Goal: Information Seeking & Learning: Understand process/instructions

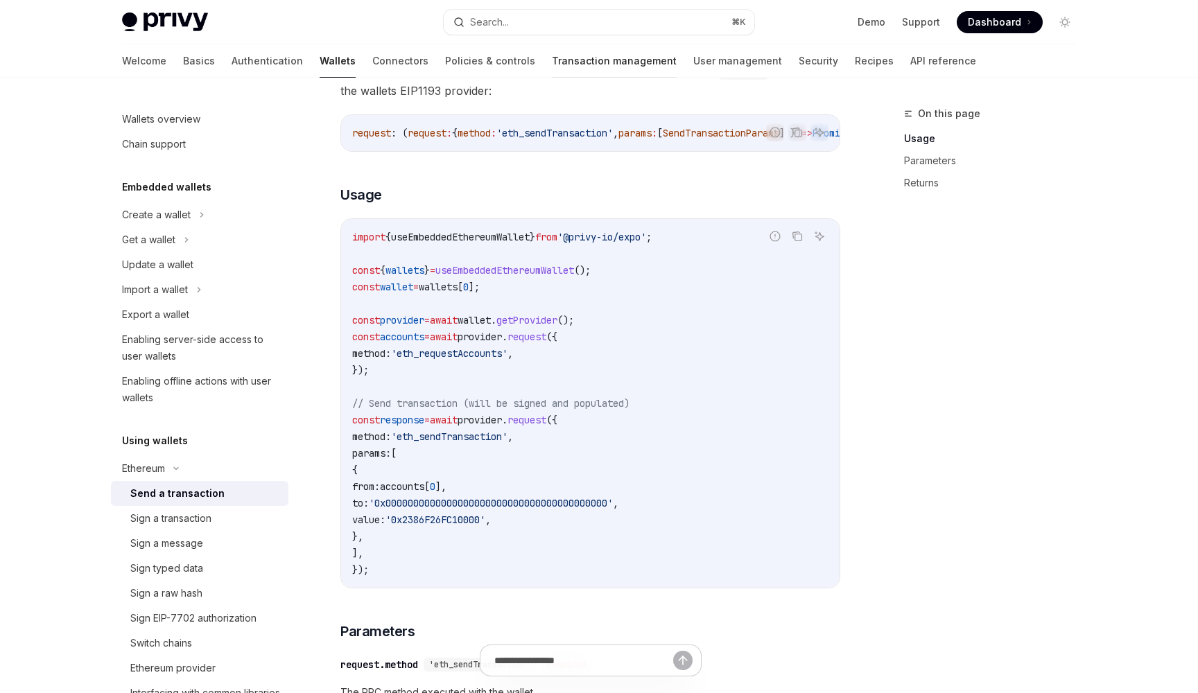
scroll to position [114, 0]
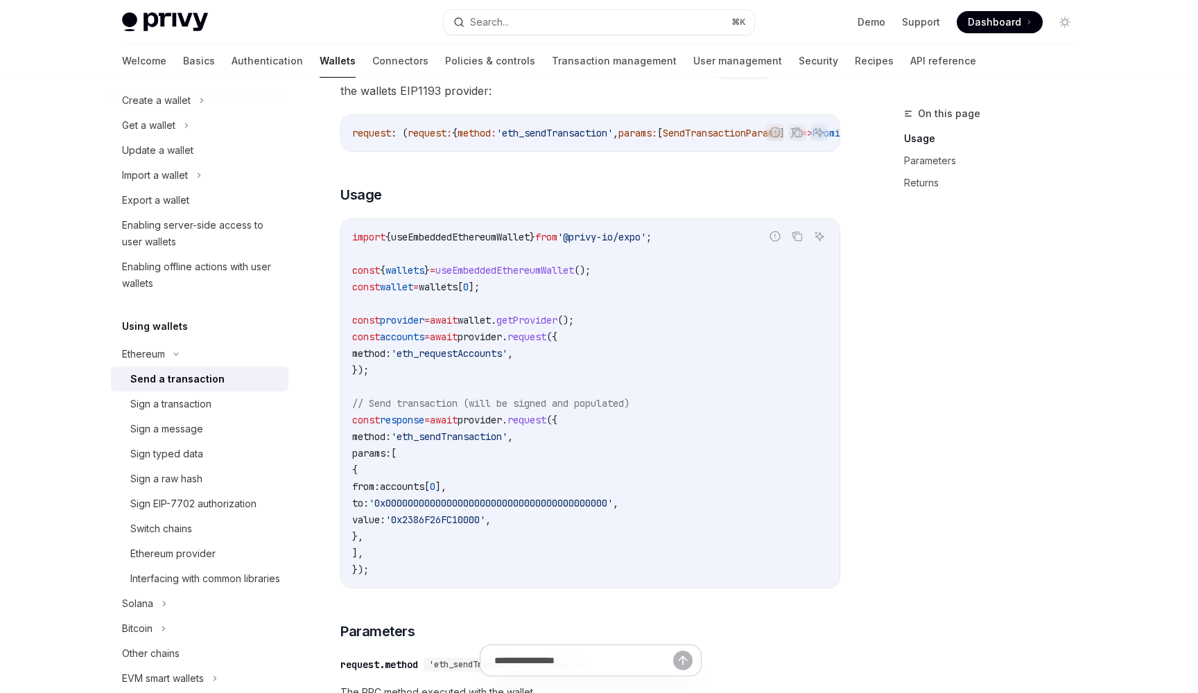
click at [319, 53] on link "Wallets" at bounding box center [337, 60] width 36 height 33
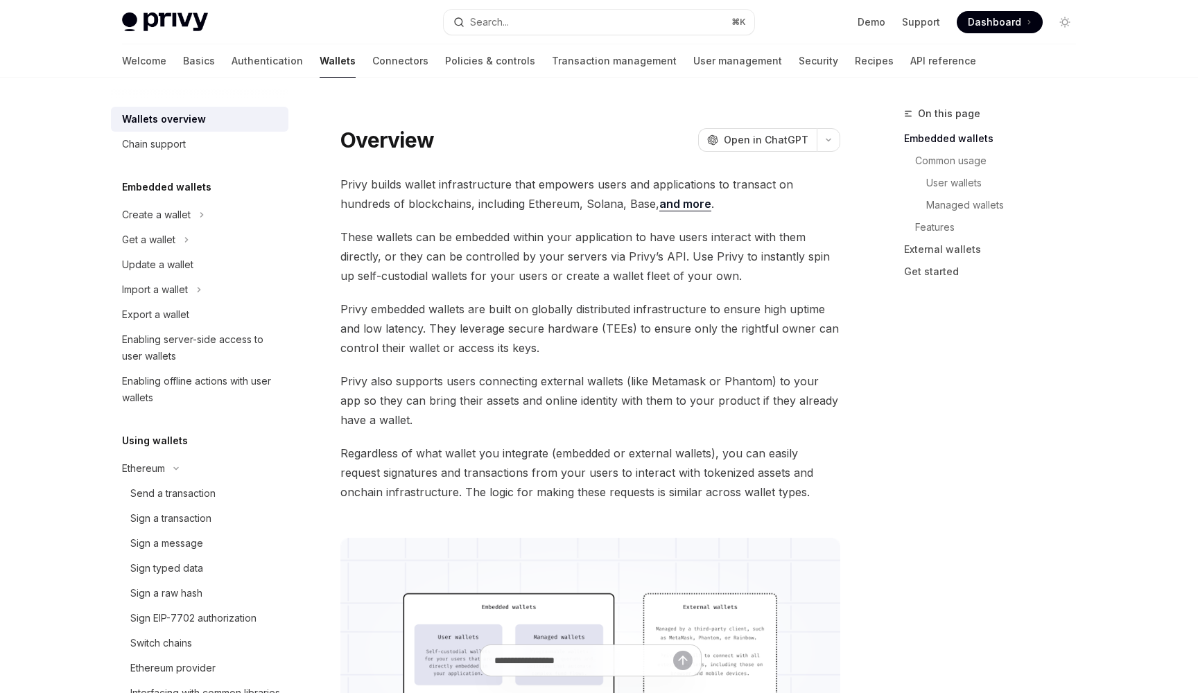
click at [319, 61] on link "Wallets" at bounding box center [337, 60] width 36 height 33
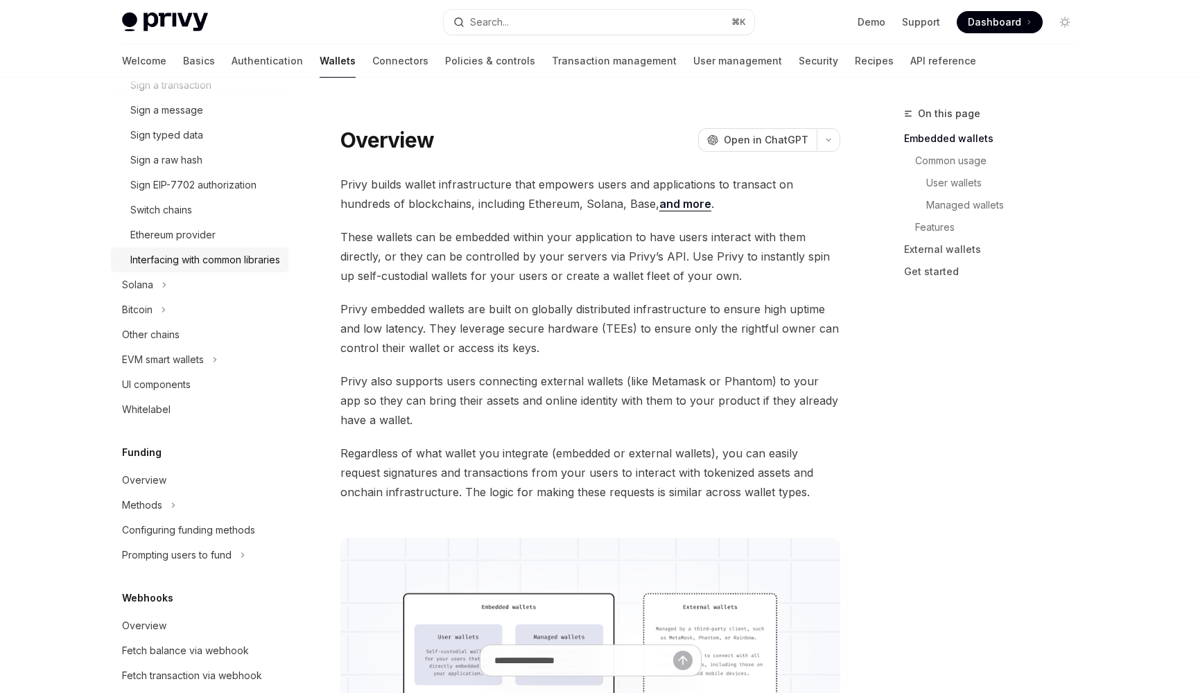
scroll to position [437, 0]
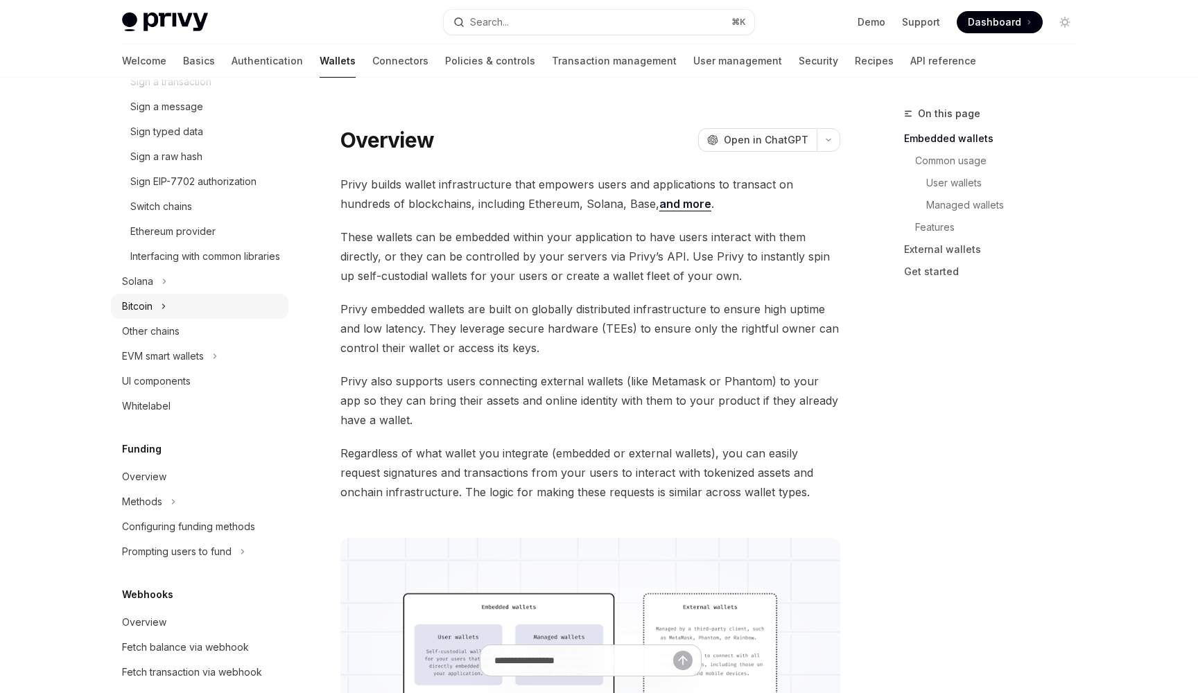
click at [150, 314] on div "Bitcoin" at bounding box center [199, 306] width 177 height 25
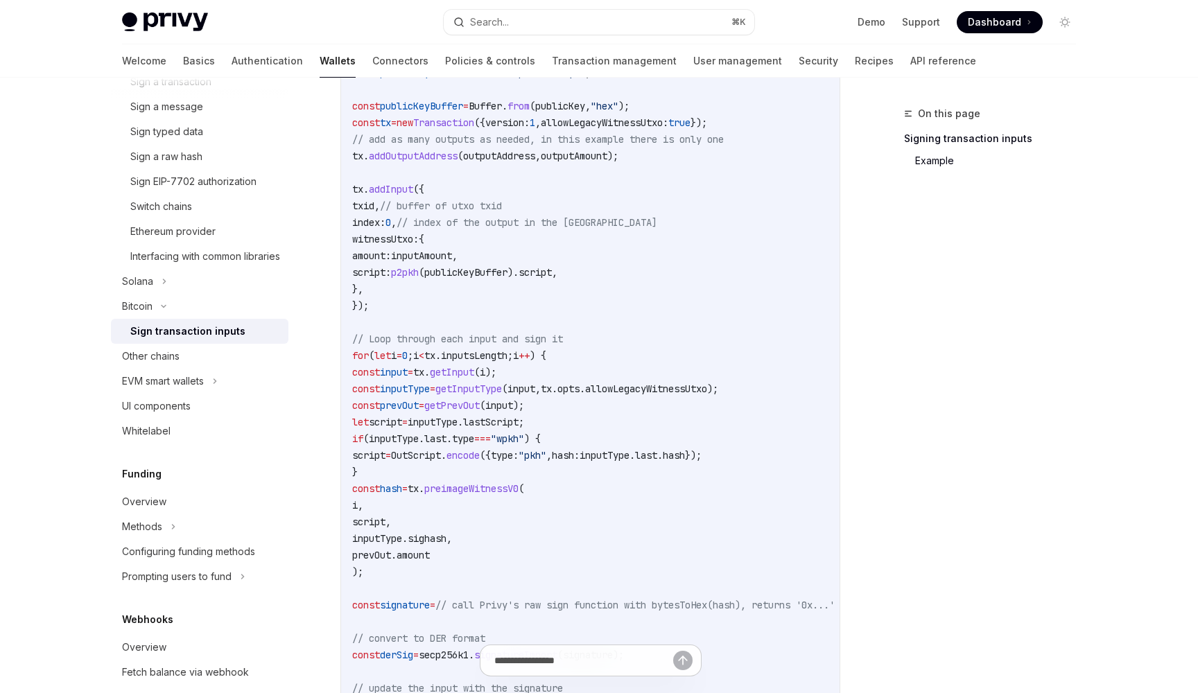
scroll to position [523, 0]
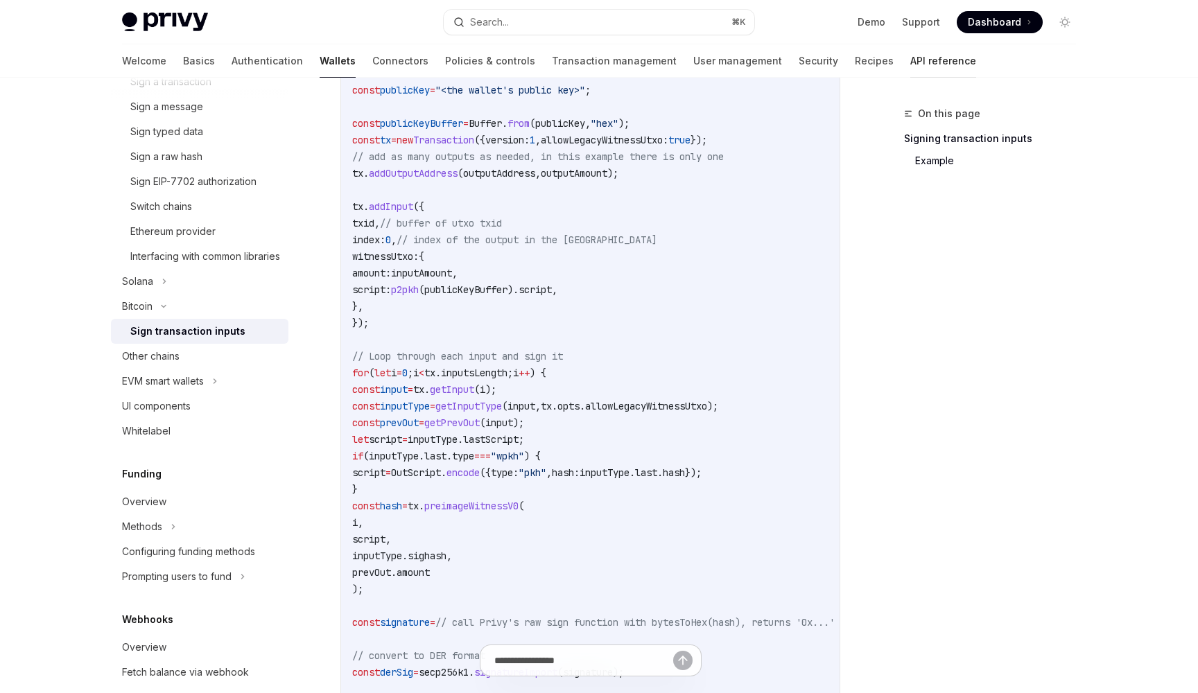
click at [910, 60] on link "API reference" at bounding box center [943, 60] width 66 height 33
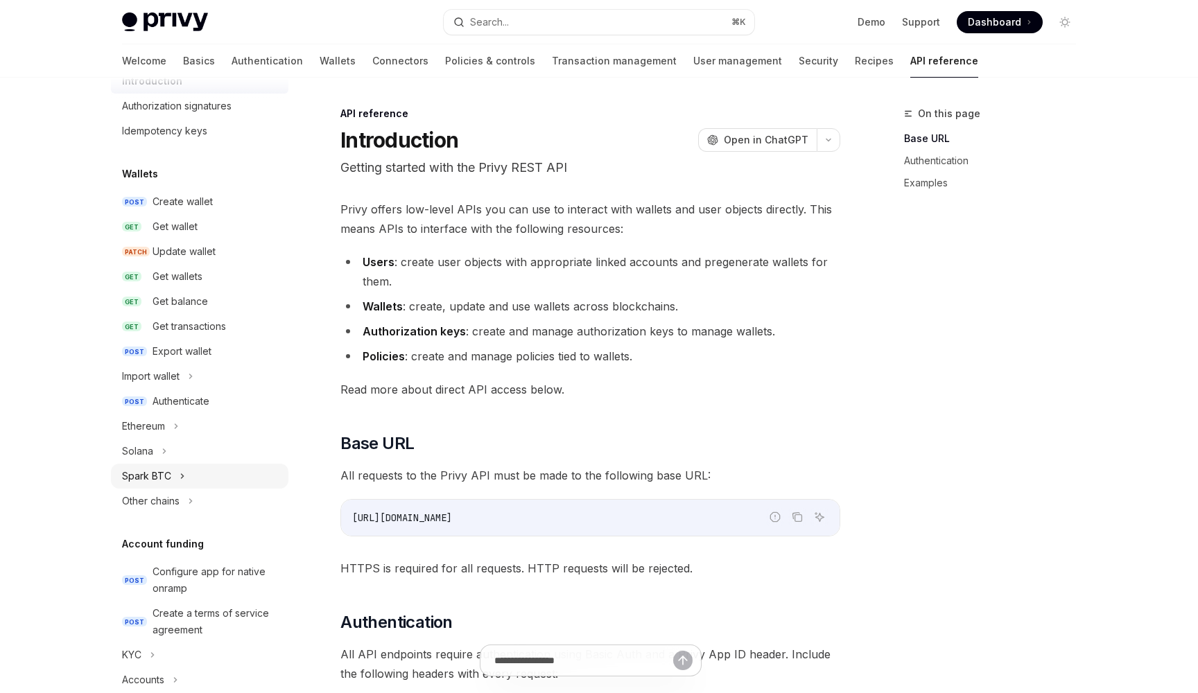
scroll to position [57, 0]
click at [166, 475] on div "Spark BTC" at bounding box center [146, 474] width 49 height 17
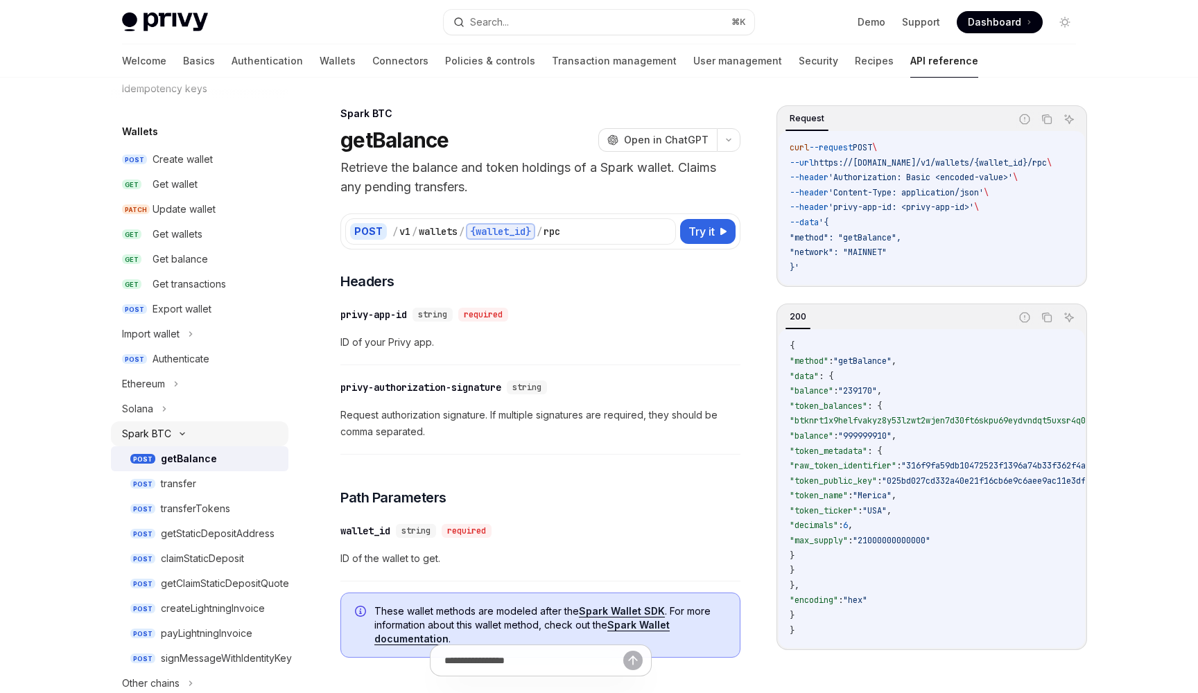
scroll to position [107, 0]
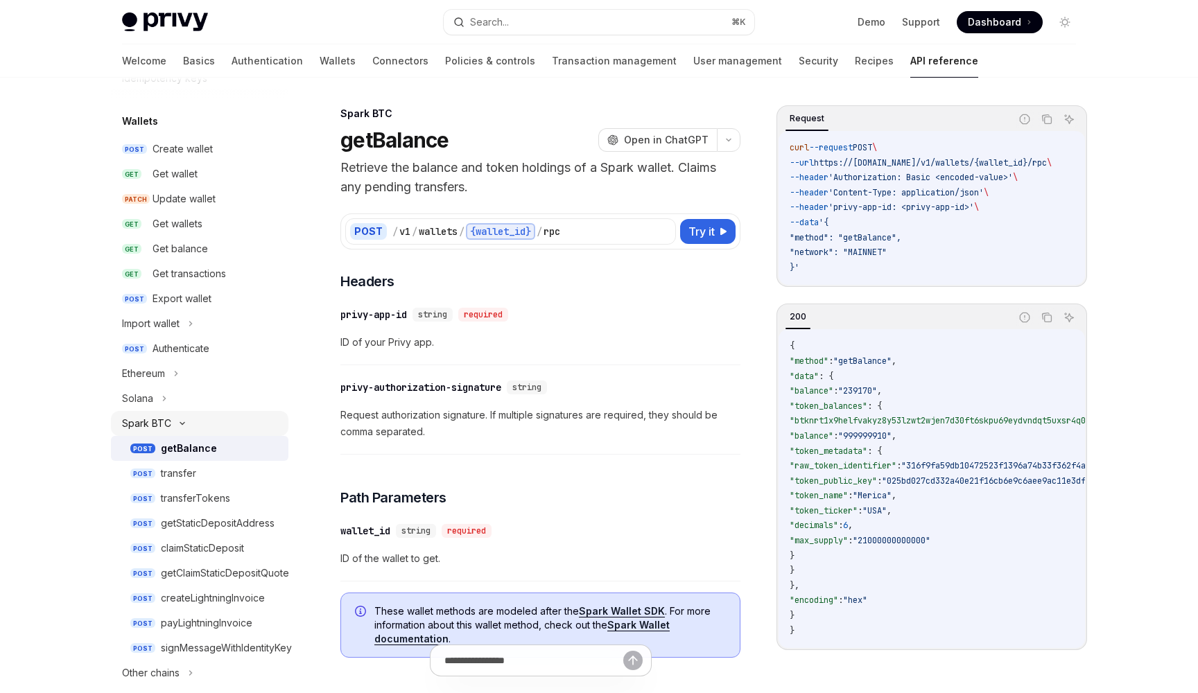
click at [159, 427] on div "Spark BTC" at bounding box center [146, 423] width 49 height 17
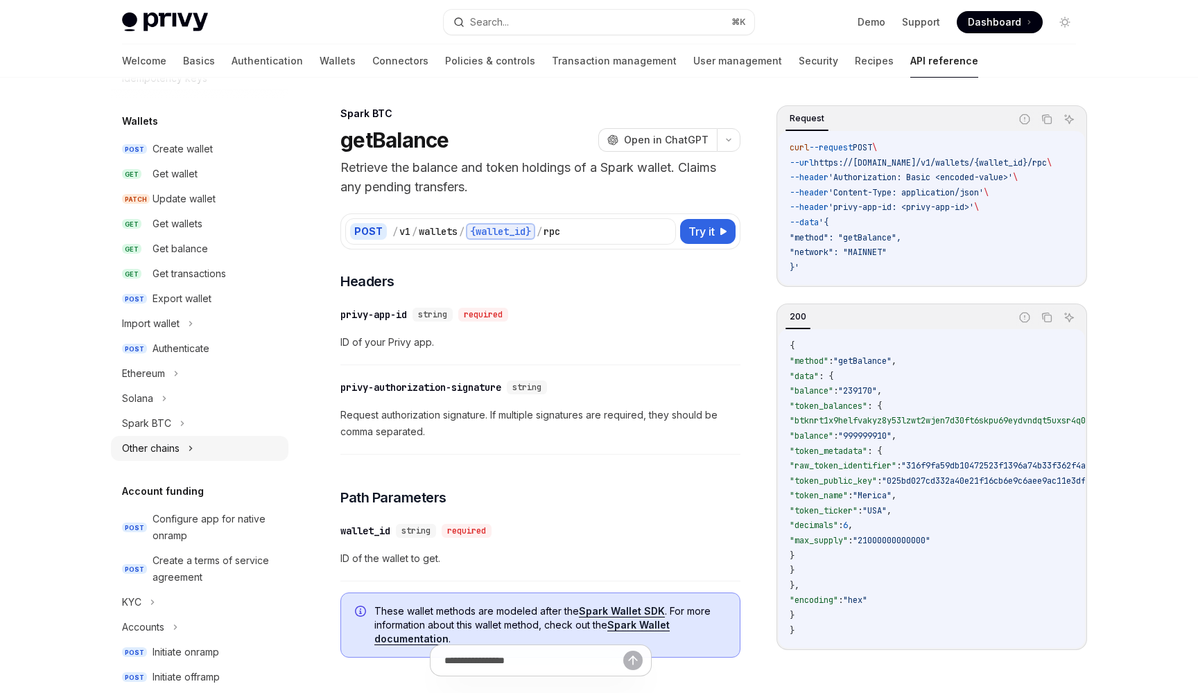
click at [166, 447] on div "Other chains" at bounding box center [151, 448] width 58 height 17
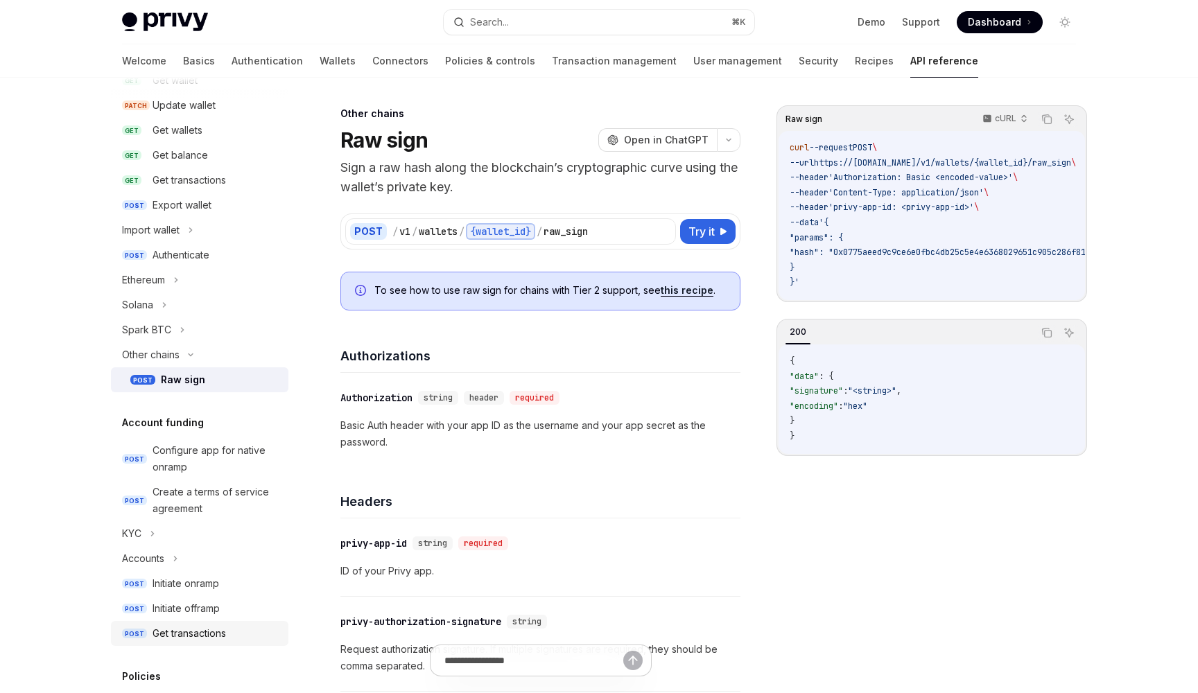
scroll to position [200, 0]
click at [188, 351] on div "Other chains" at bounding box center [199, 356] width 177 height 25
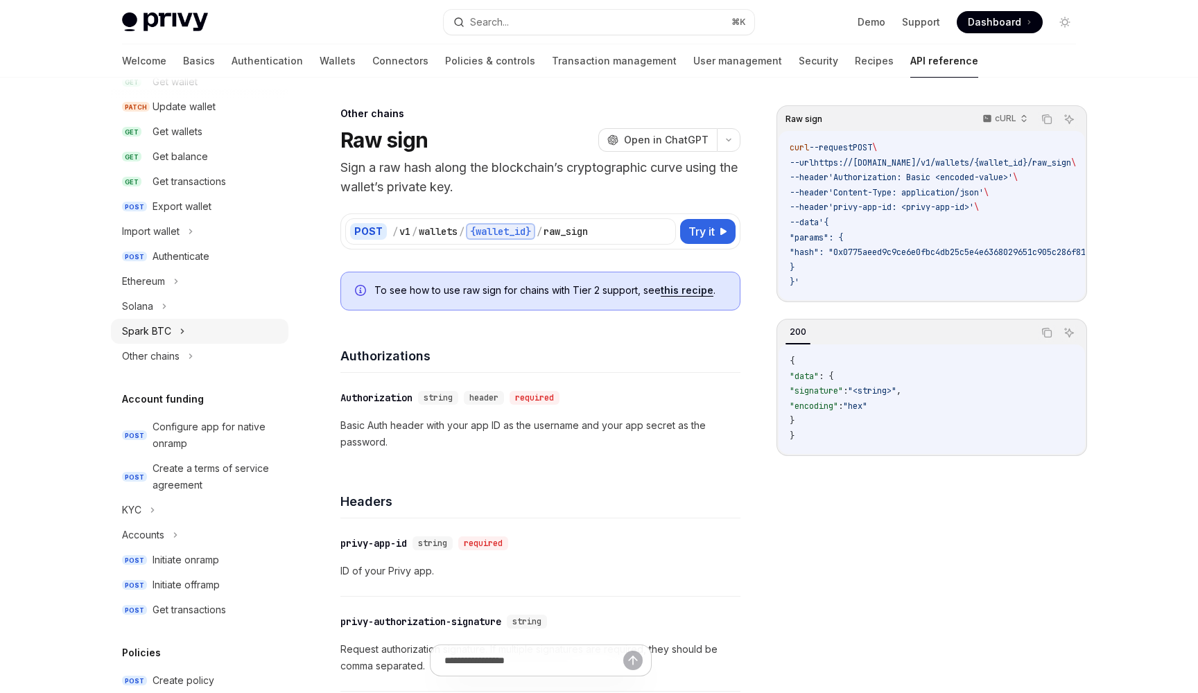
click at [167, 337] on div "Spark BTC" at bounding box center [146, 331] width 49 height 17
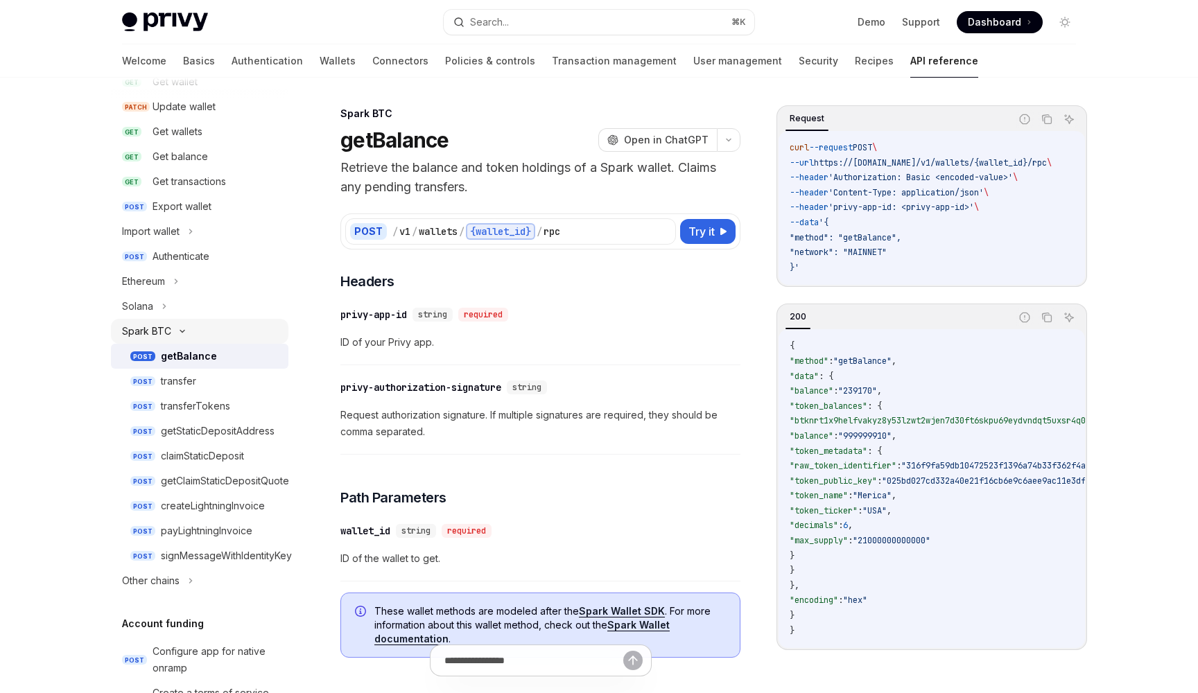
click at [167, 337] on div "Spark BTC" at bounding box center [146, 331] width 49 height 17
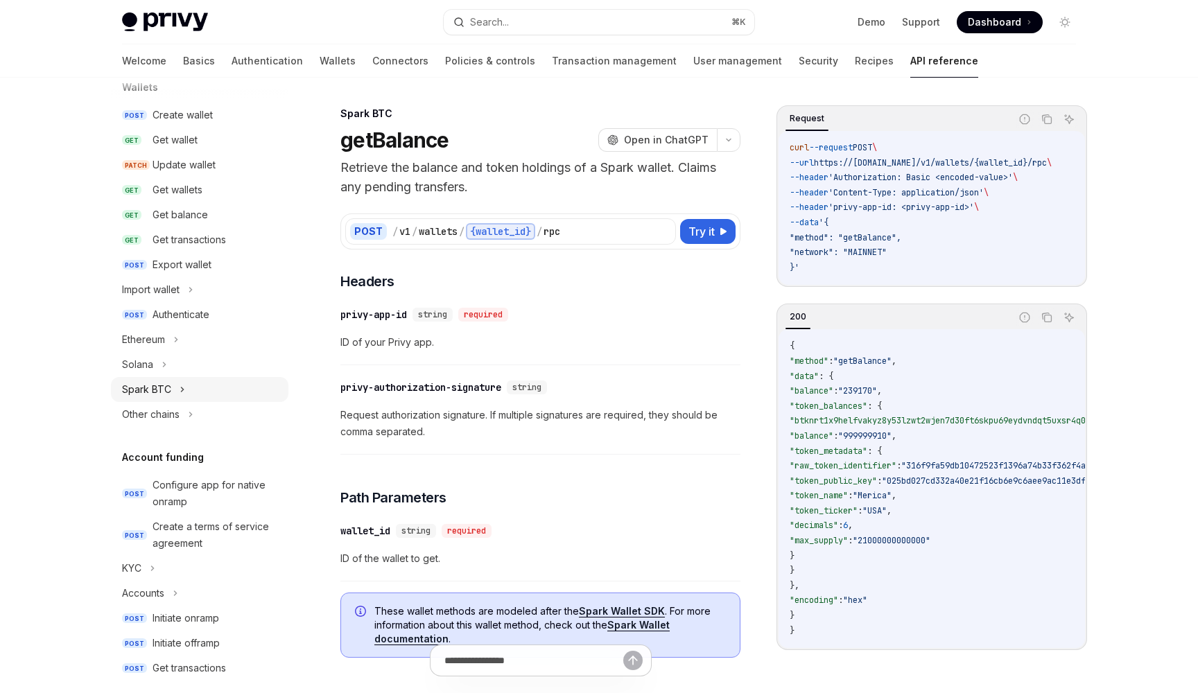
scroll to position [129, 0]
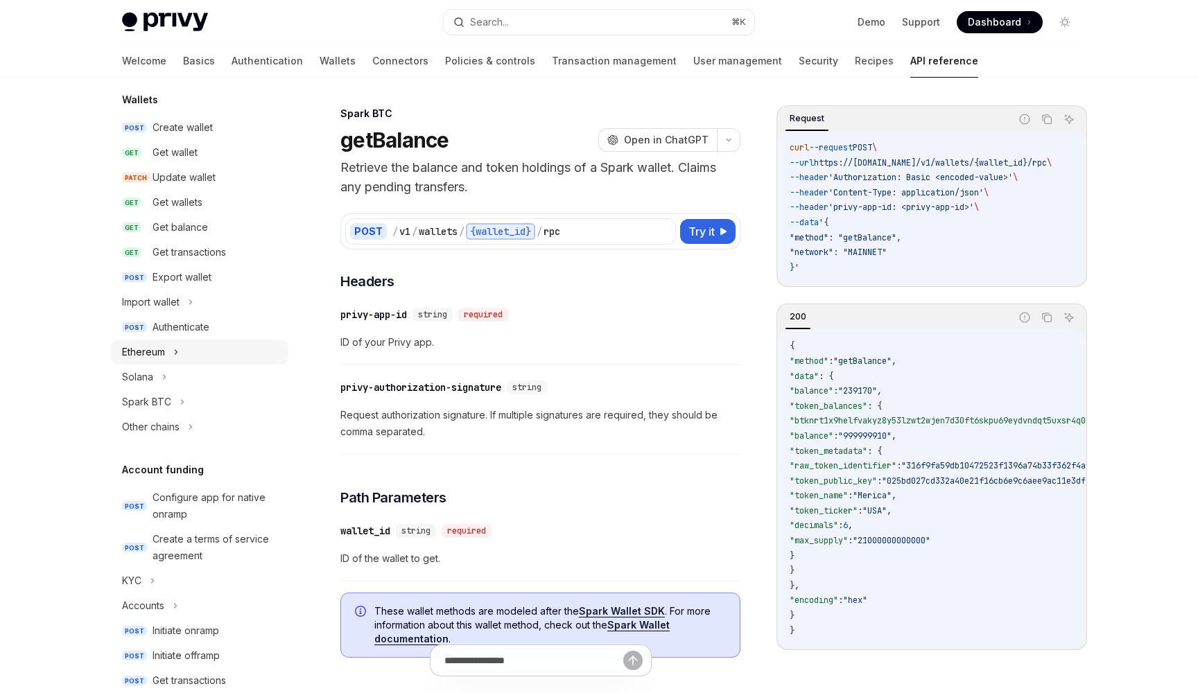
click at [161, 363] on div "Ethereum" at bounding box center [199, 352] width 177 height 25
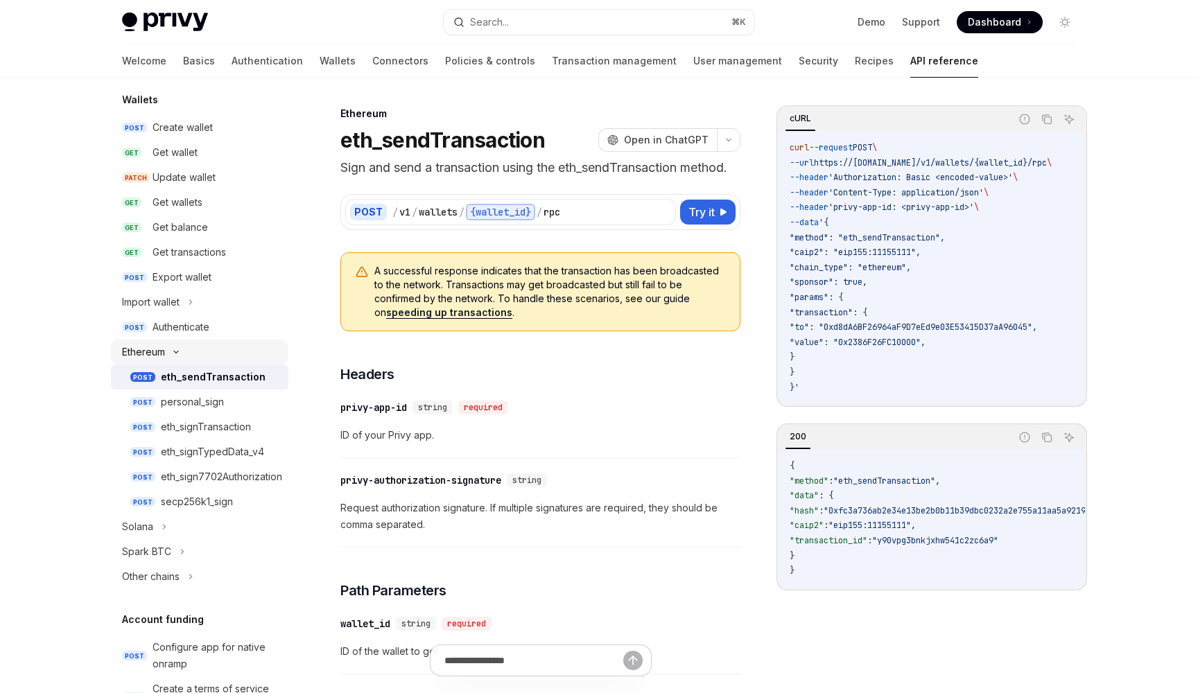
click at [161, 363] on div "Ethereum" at bounding box center [199, 352] width 177 height 25
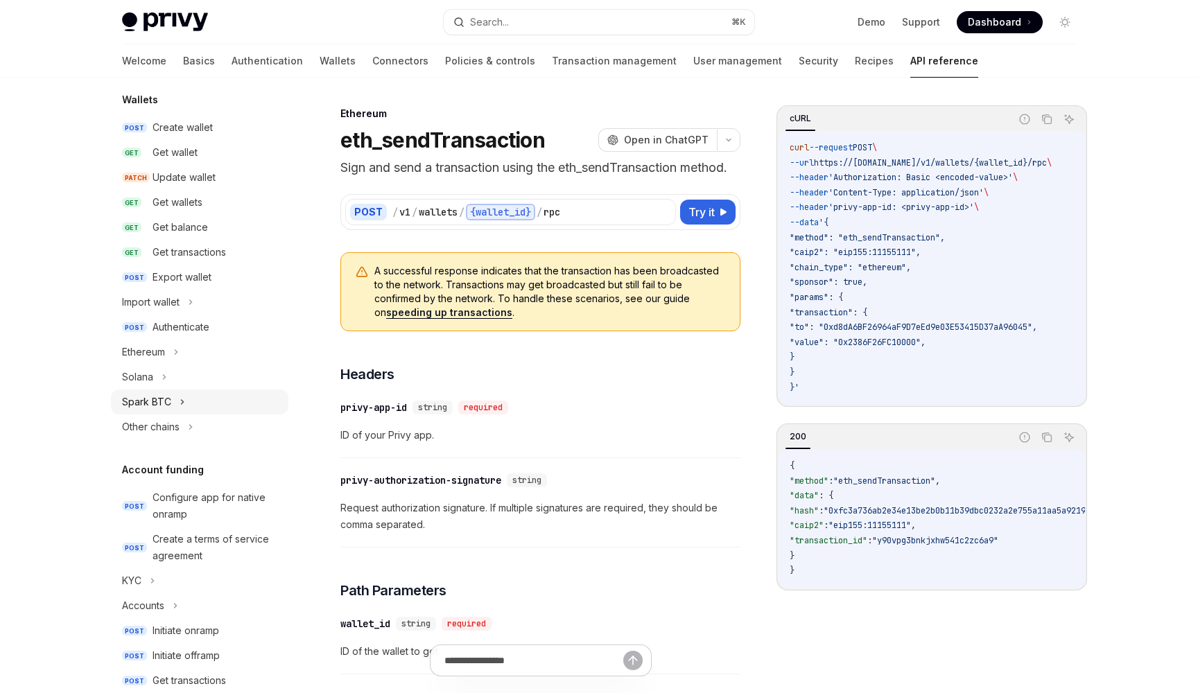
click at [162, 412] on div "Spark BTC" at bounding box center [199, 401] width 177 height 25
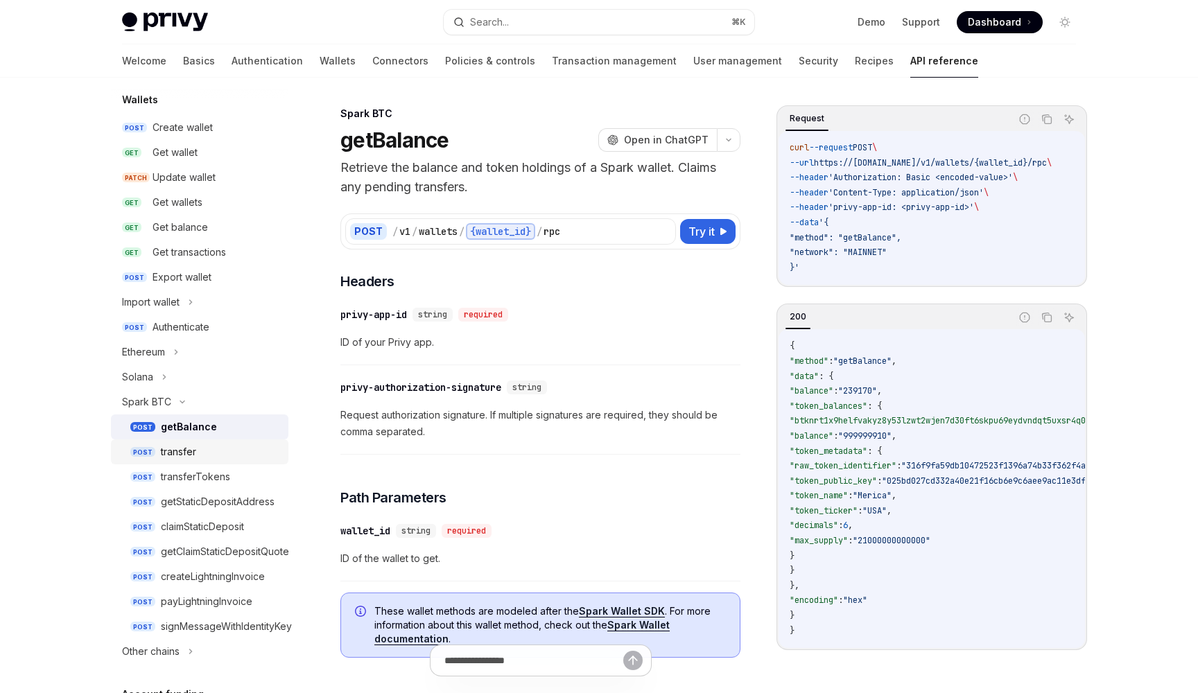
click at [177, 457] on div "transfer" at bounding box center [178, 452] width 35 height 17
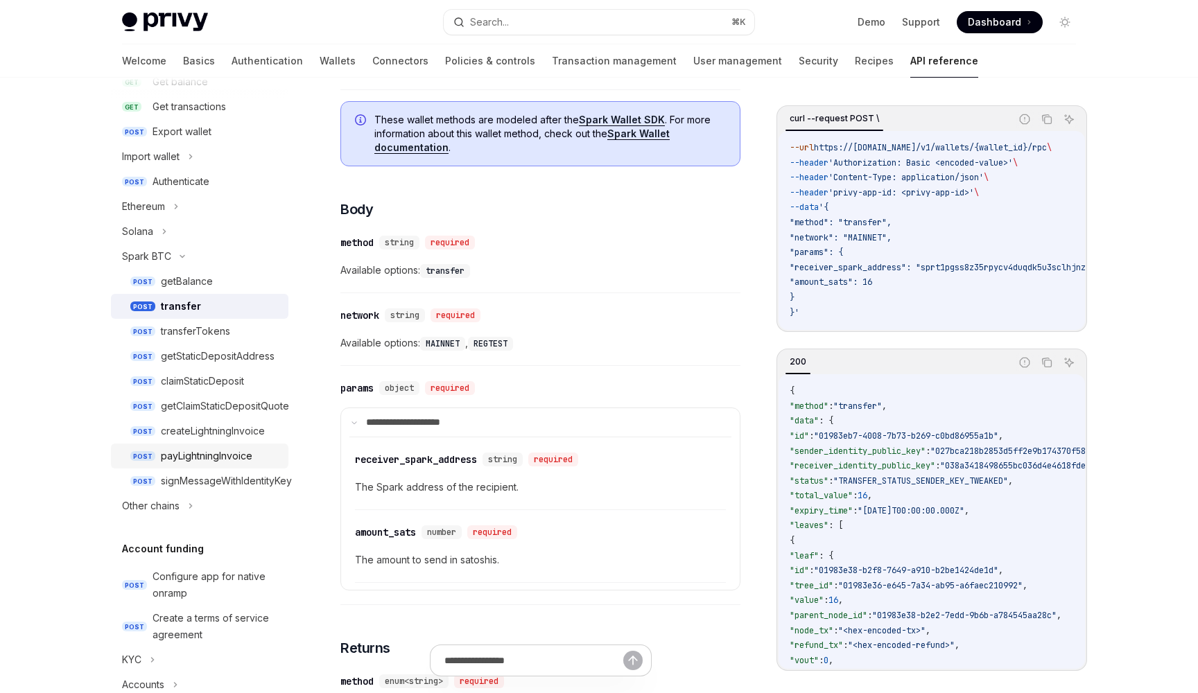
scroll to position [277, 0]
click at [319, 55] on link "Wallets" at bounding box center [337, 60] width 36 height 33
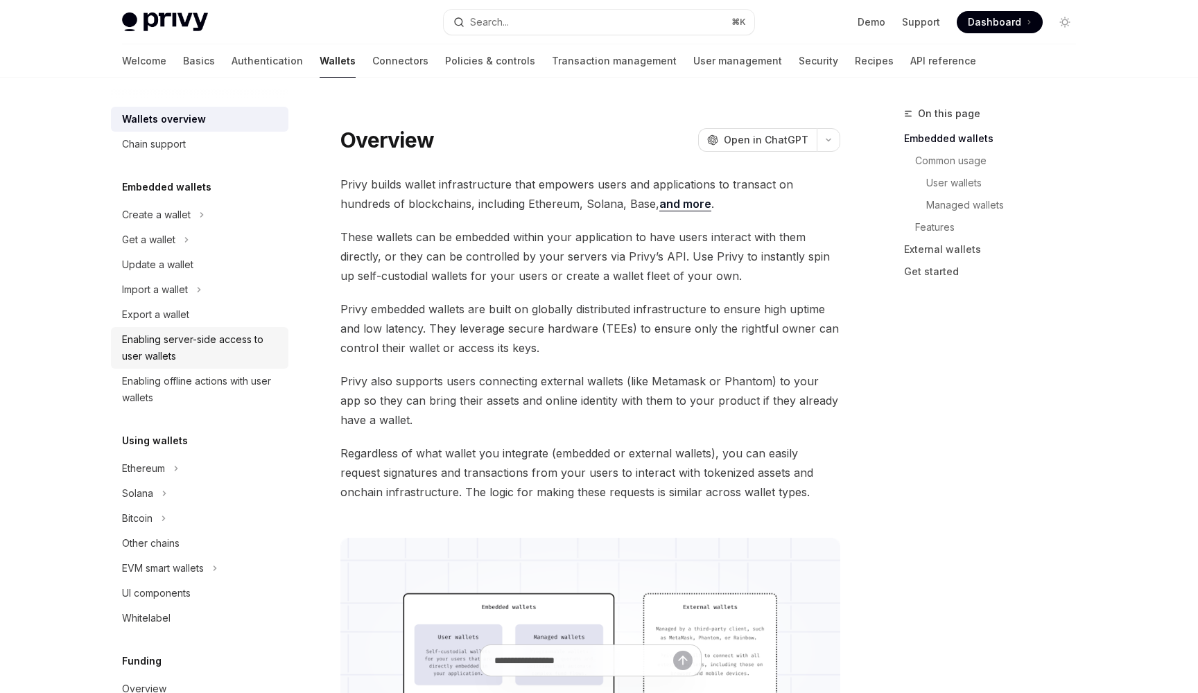
scroll to position [125, 0]
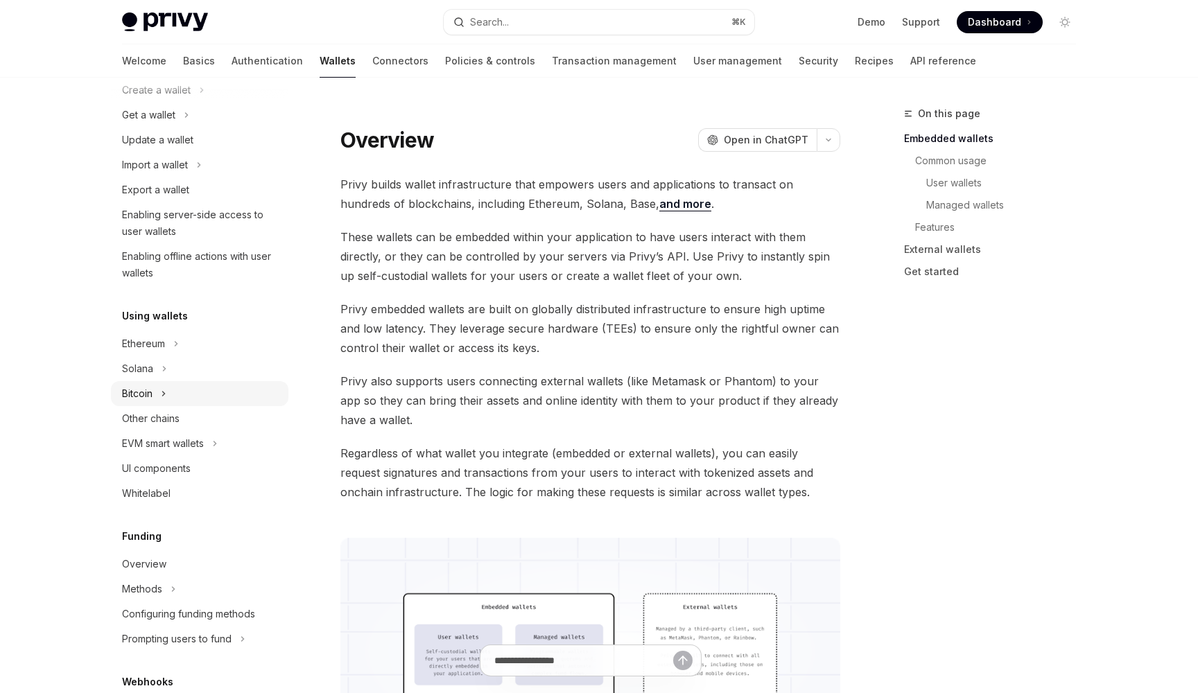
click at [164, 394] on icon at bounding box center [164, 393] width 6 height 17
click at [164, 414] on div "Sign transaction inputs" at bounding box center [181, 418] width 103 height 17
click at [163, 440] on div "Other chains" at bounding box center [151, 443] width 58 height 17
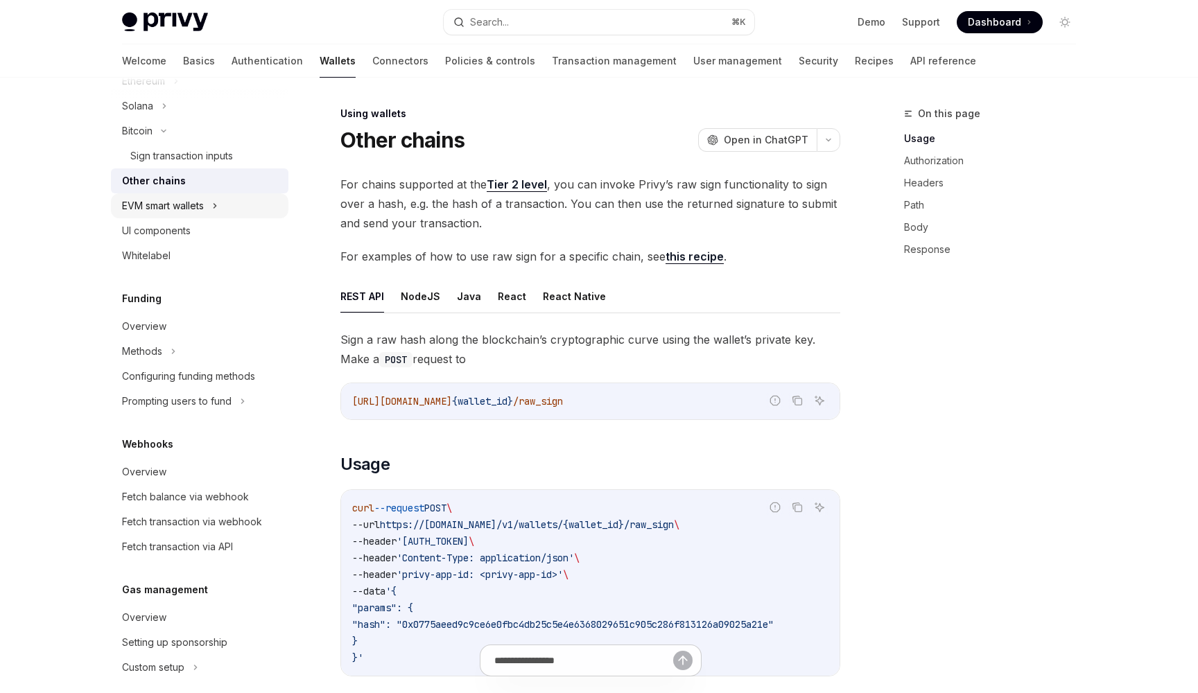
scroll to position [392, 0]
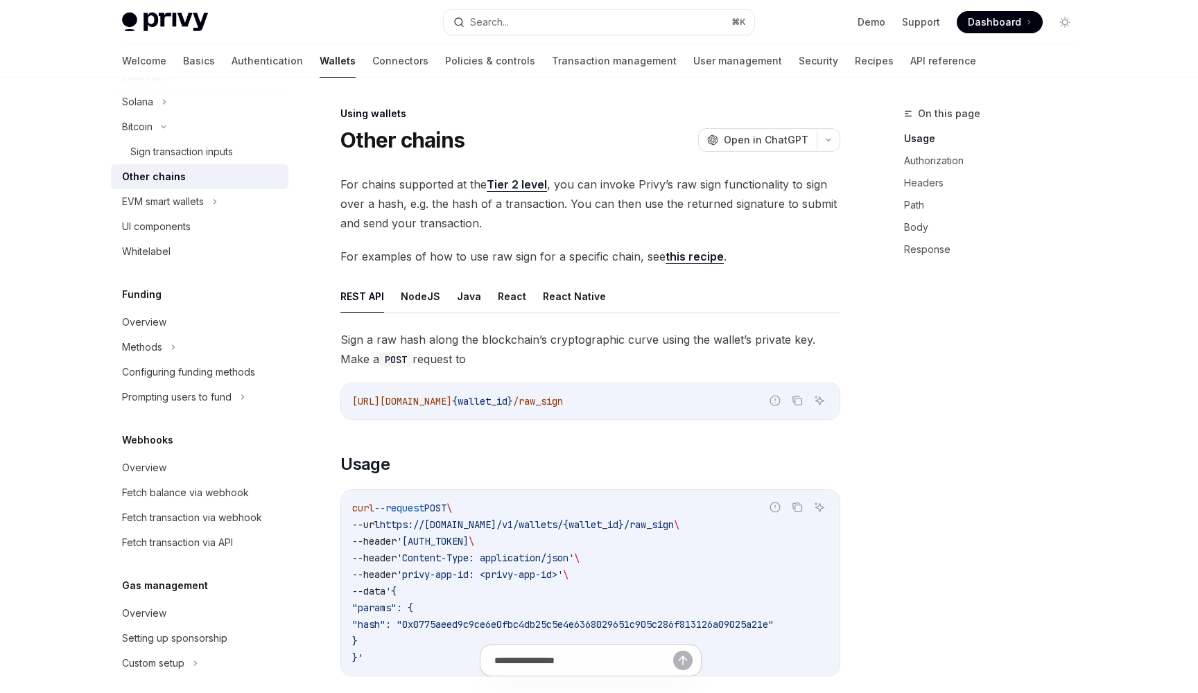
type textarea "*"
